Goal: Communication & Community: Ask a question

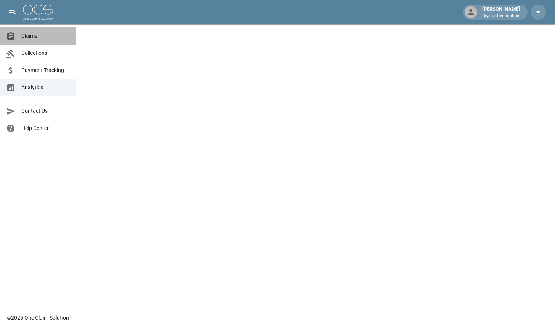
click at [37, 40] on span "Claims" at bounding box center [45, 36] width 48 height 8
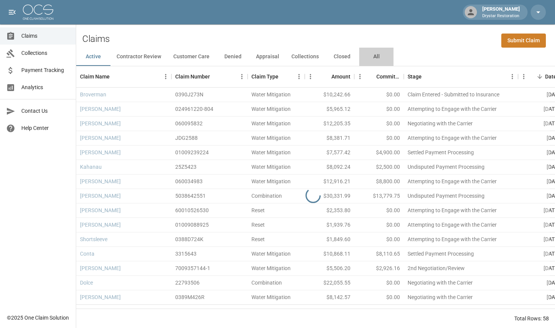
click at [385, 60] on button "All" at bounding box center [377, 57] width 34 height 18
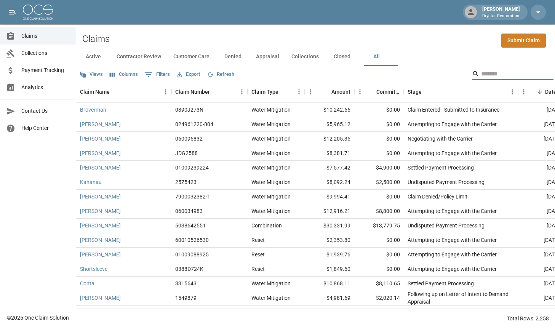
click at [482, 68] on input "Search" at bounding box center [512, 74] width 61 height 12
click at [482, 71] on input "Search" at bounding box center [512, 74] width 61 height 12
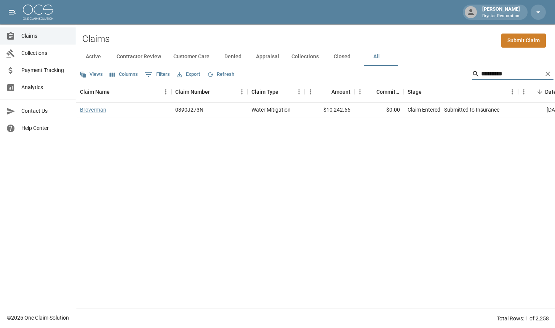
type input "*********"
click at [106, 112] on link "Broverman" at bounding box center [93, 110] width 26 height 8
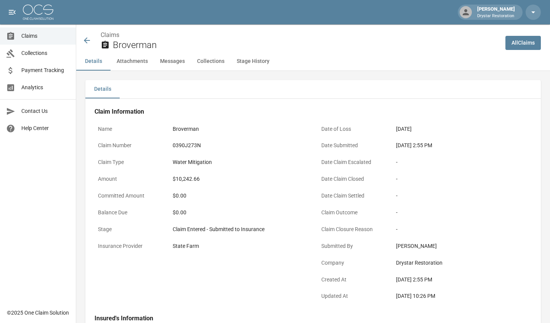
click at [221, 172] on div "$10,242.66" at bounding box center [239, 179] width 140 height 15
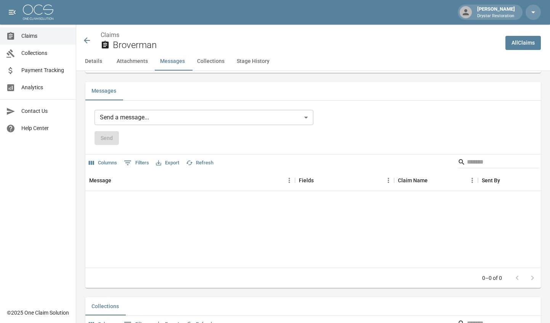
scroll to position [605, 0]
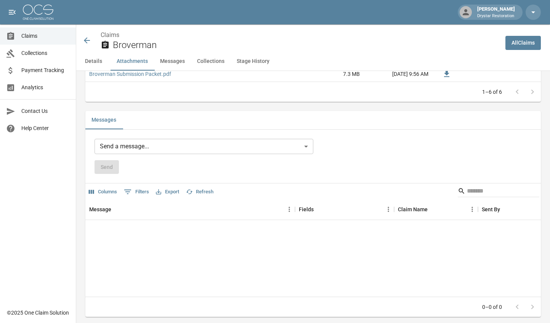
click at [179, 149] on body "[PERSON_NAME] Drystar Restoration Claims Collections Payment Tracking Analytics…" at bounding box center [275, 27] width 550 height 1264
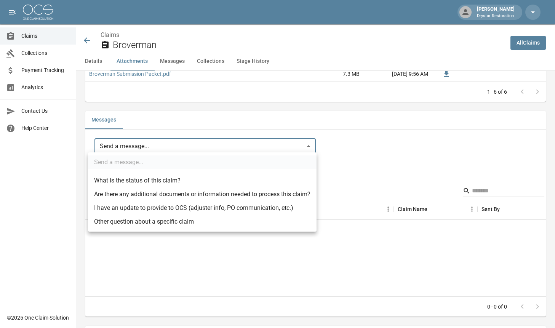
click at [171, 221] on li "Other question about a specific claim" at bounding box center [202, 222] width 229 height 14
type input "**********"
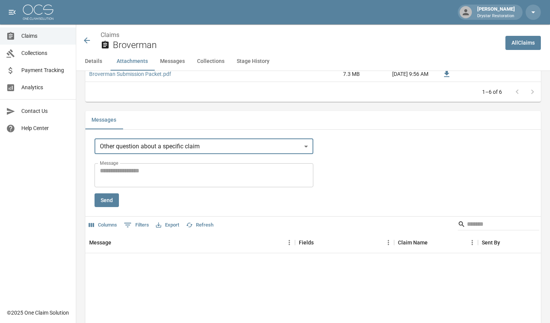
click at [195, 175] on textarea "Message" at bounding box center [204, 175] width 208 height 18
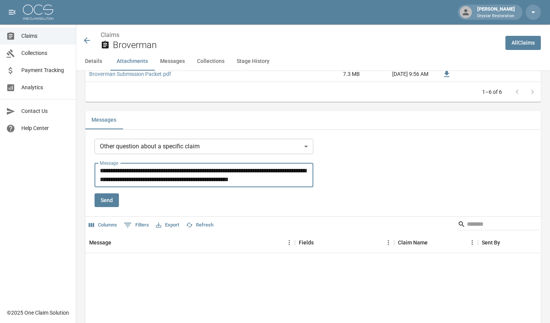
scroll to position [0, 0]
type textarea "**********"
click at [98, 196] on button "Send" at bounding box center [107, 200] width 24 height 14
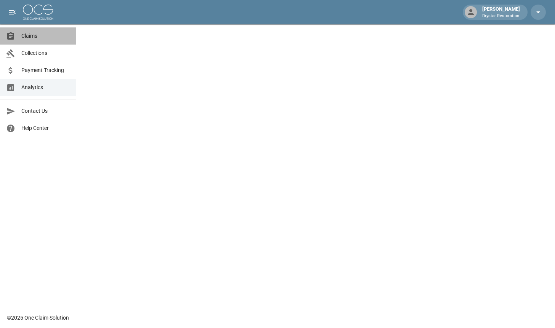
click at [43, 34] on span "Claims" at bounding box center [45, 36] width 48 height 8
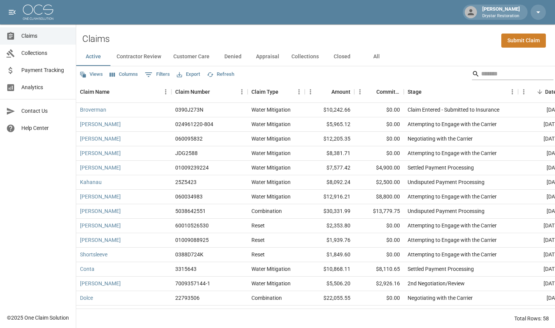
click at [482, 74] on input "Search" at bounding box center [512, 74] width 61 height 12
click at [379, 55] on button "All" at bounding box center [377, 57] width 34 height 18
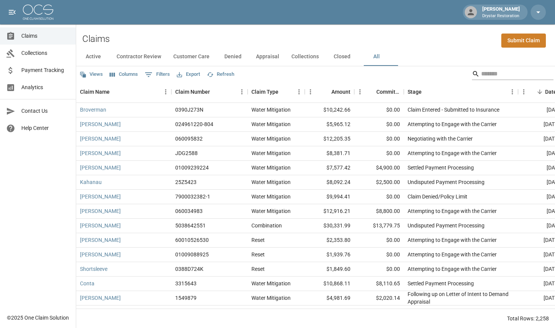
click at [482, 72] on input "Search" at bounding box center [512, 74] width 61 height 12
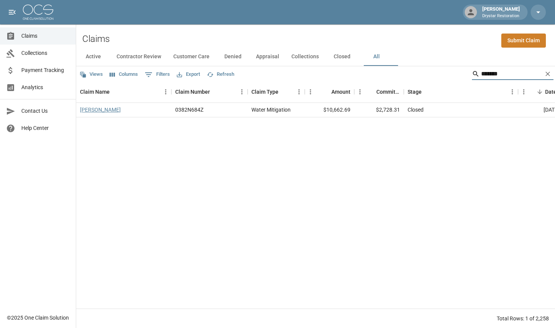
type input "*******"
click at [107, 111] on link "Salinas, Ruben" at bounding box center [100, 110] width 41 height 8
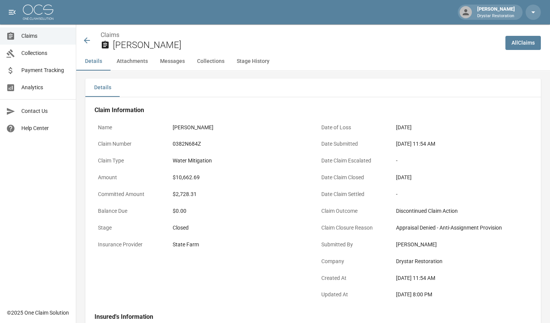
scroll to position [5, 0]
